Goal: Entertainment & Leisure: Consume media (video, audio)

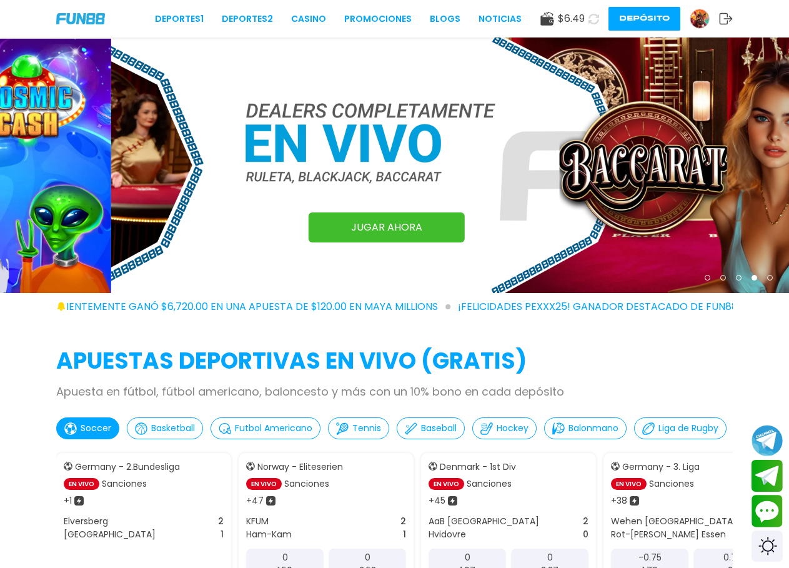
click at [592, 19] on icon at bounding box center [593, 18] width 15 height 15
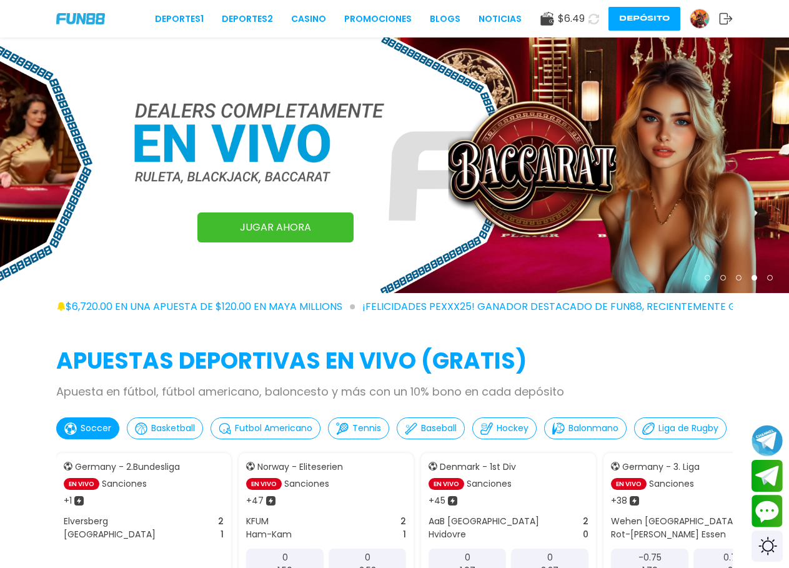
click at [706, 18] on img at bounding box center [699, 18] width 19 height 19
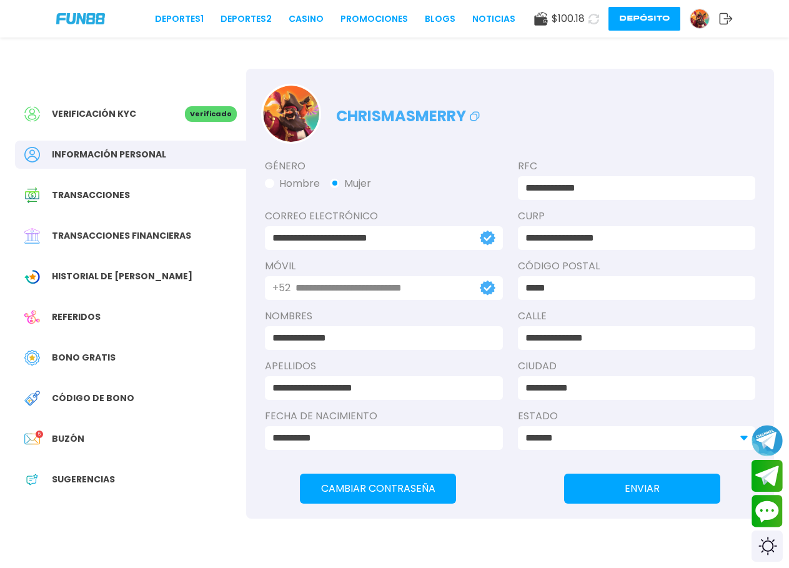
click at [388, 41] on div "**********" at bounding box center [394, 286] width 789 height 499
click at [303, 13] on link "CASINO" at bounding box center [305, 18] width 35 height 13
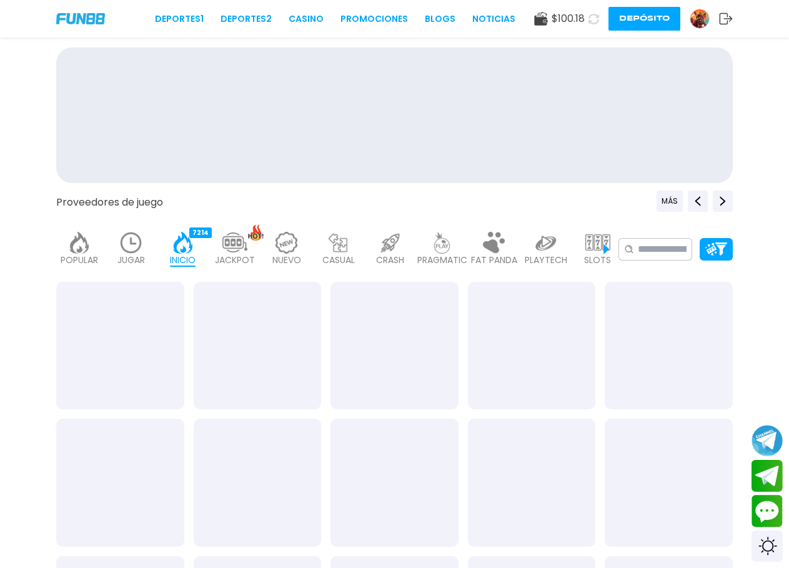
click at [269, 348] on div at bounding box center [258, 346] width 128 height 128
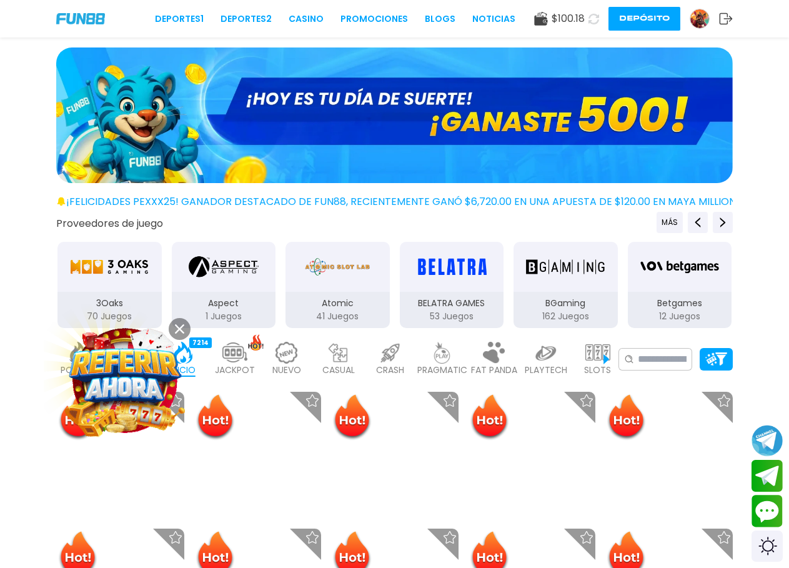
click at [180, 333] on icon at bounding box center [179, 328] width 9 height 9
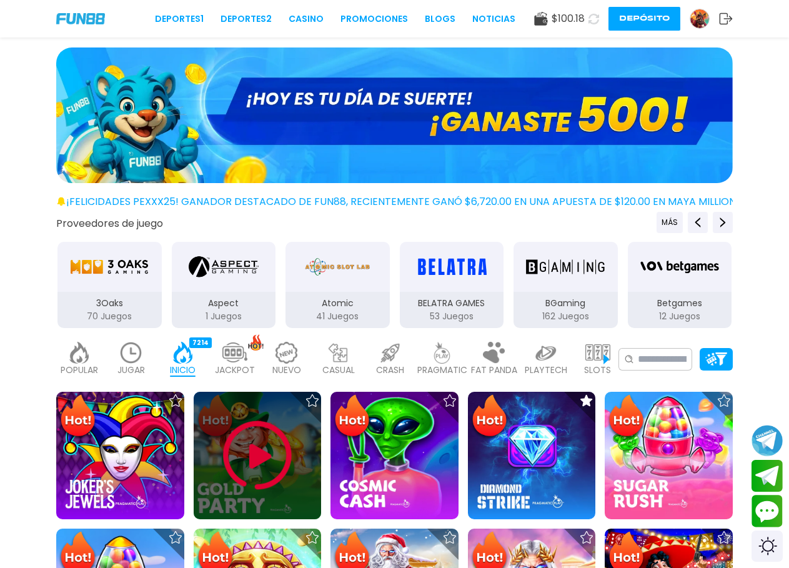
click at [252, 473] on img at bounding box center [257, 455] width 75 height 75
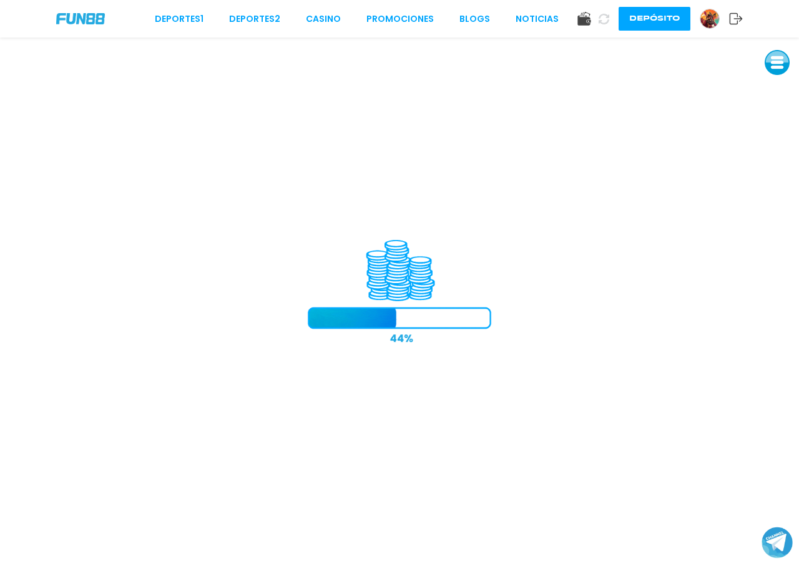
click at [736, 20] on icon at bounding box center [736, 18] width 14 height 12
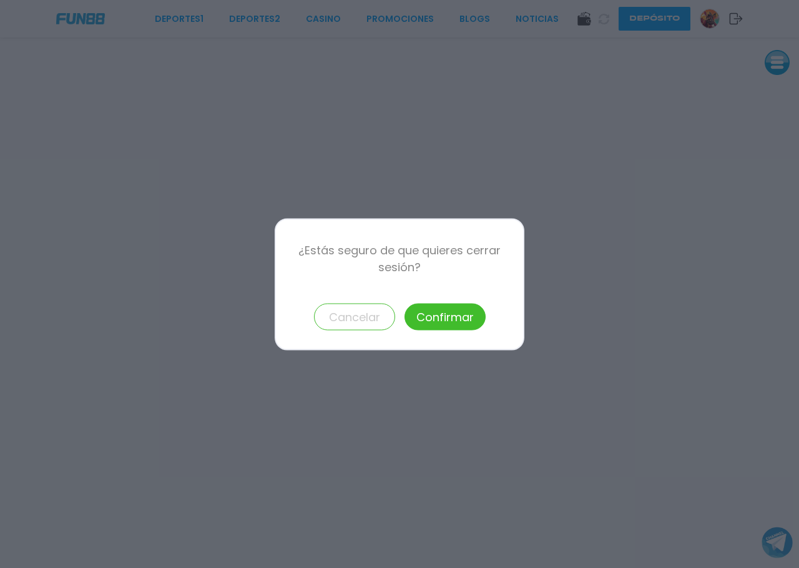
drag, startPoint x: 459, startPoint y: 321, endPoint x: 496, endPoint y: 355, distance: 49.9
click at [460, 321] on button "Confirmar" at bounding box center [445, 316] width 81 height 27
